Goal: Information Seeking & Learning: Learn about a topic

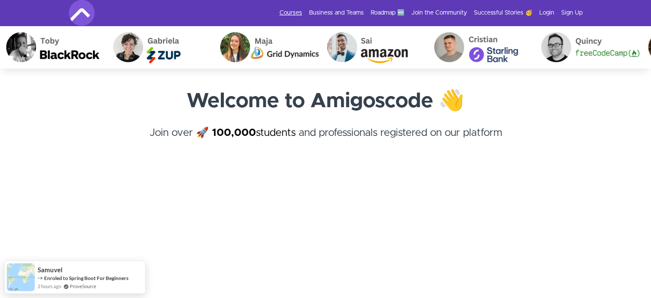
click at [292, 12] on link "Courses" at bounding box center [291, 13] width 23 height 9
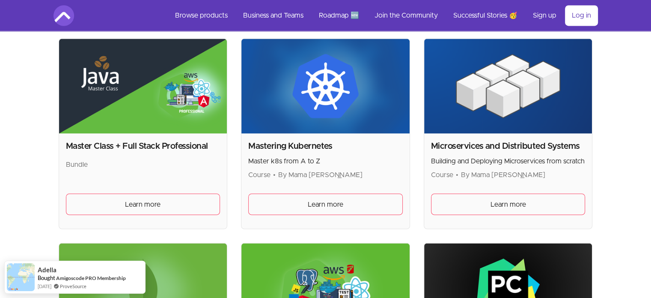
scroll to position [1485, 0]
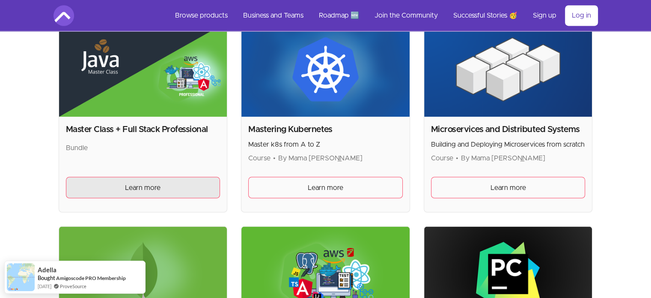
click at [161, 179] on link "Learn more" at bounding box center [143, 186] width 155 height 21
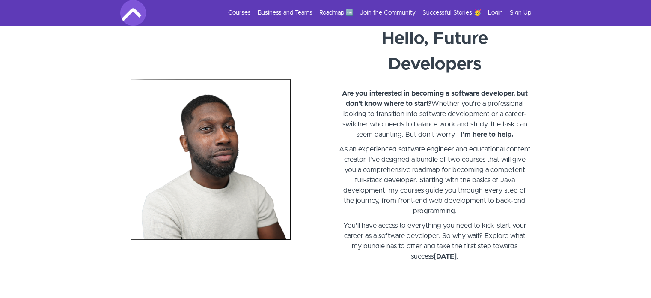
scroll to position [527, 0]
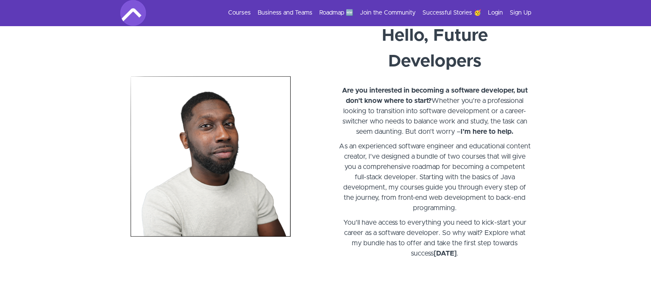
drag, startPoint x: 655, startPoint y: 33, endPoint x: 651, endPoint y: 92, distance: 58.8
